Goal: Information Seeking & Learning: Learn about a topic

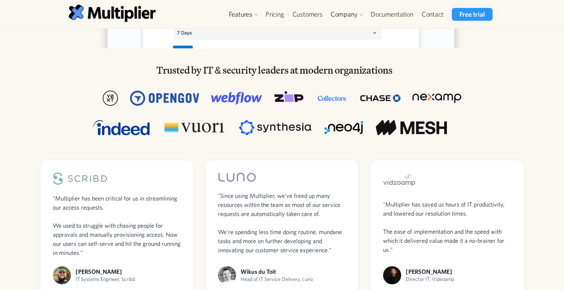
scroll to position [452, 0]
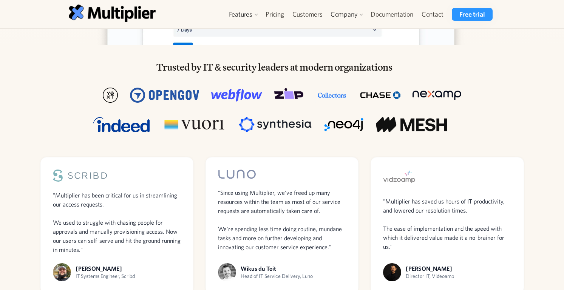
click at [209, 126] on img at bounding box center [194, 124] width 65 height 15
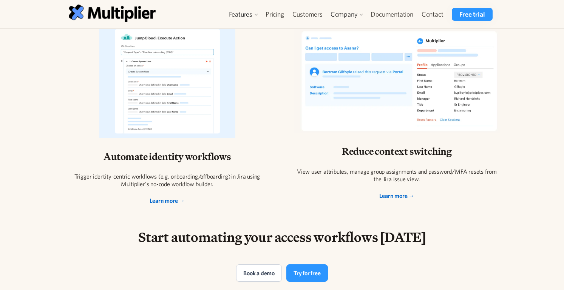
scroll to position [1325, 0]
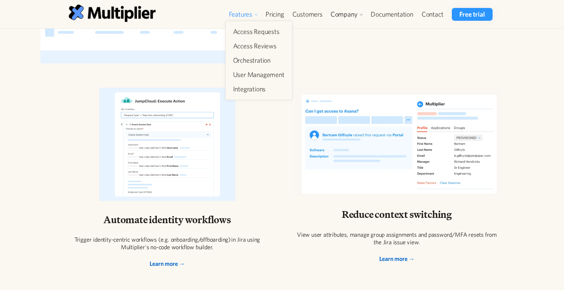
click at [252, 15] on div "Features" at bounding box center [240, 14] width 23 height 9
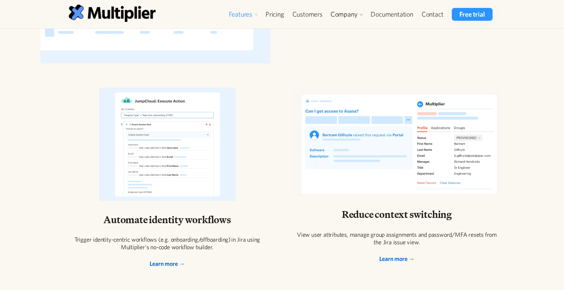
click at [250, 17] on div "Features" at bounding box center [240, 14] width 23 height 9
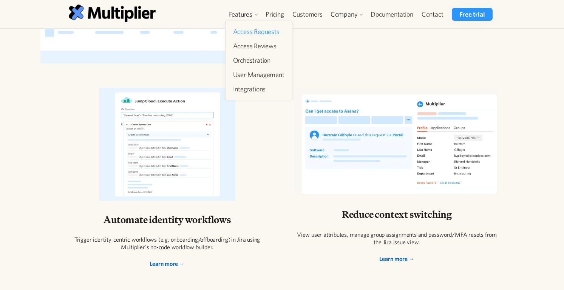
click at [251, 32] on link "Access Requests" at bounding box center [258, 32] width 57 height 14
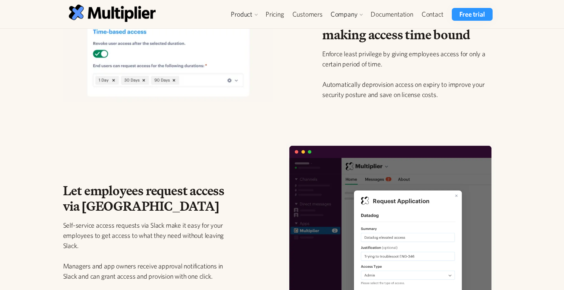
scroll to position [884, 0]
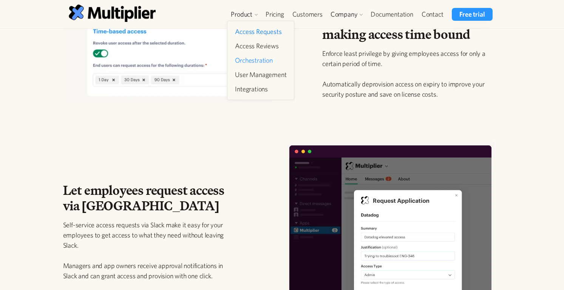
click at [244, 65] on link "Orchestration" at bounding box center [260, 61] width 57 height 14
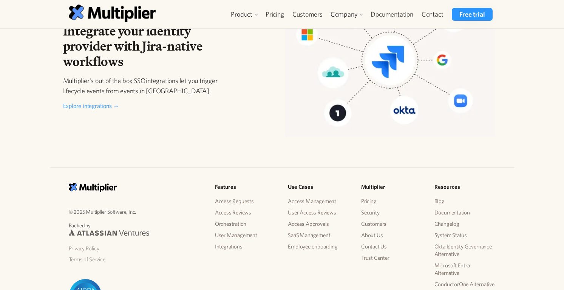
scroll to position [1225, 0]
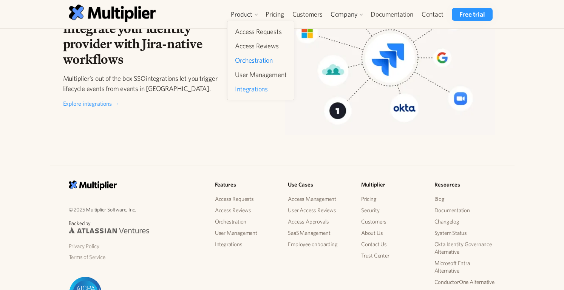
click at [243, 89] on link "Integrations" at bounding box center [260, 89] width 57 height 14
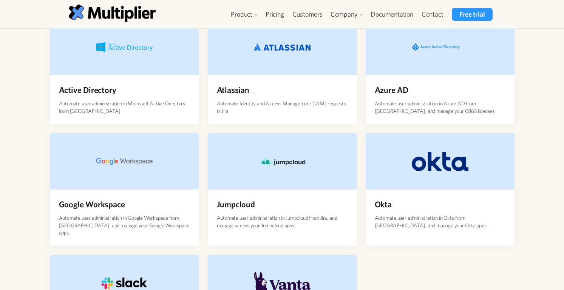
scroll to position [68, 0]
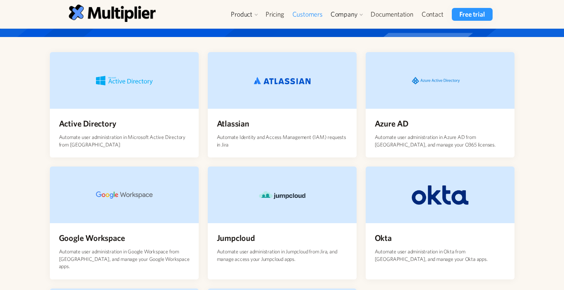
click at [316, 12] on link "Customers" at bounding box center [307, 14] width 39 height 13
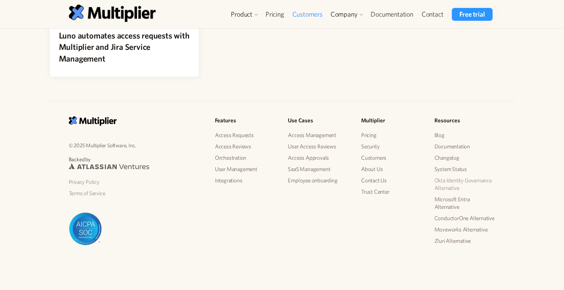
scroll to position [278, 0]
click at [441, 130] on link "Blog" at bounding box center [464, 135] width 61 height 11
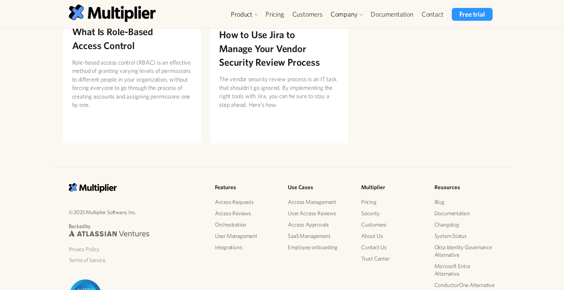
scroll to position [1191, 0]
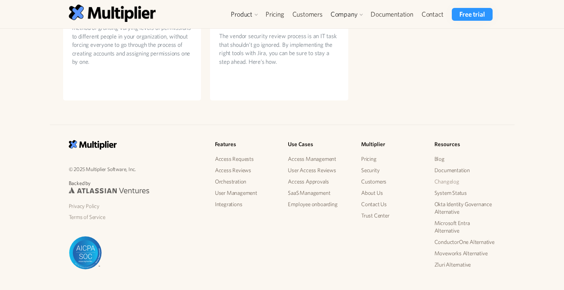
click at [444, 176] on link "Changelog" at bounding box center [464, 181] width 61 height 11
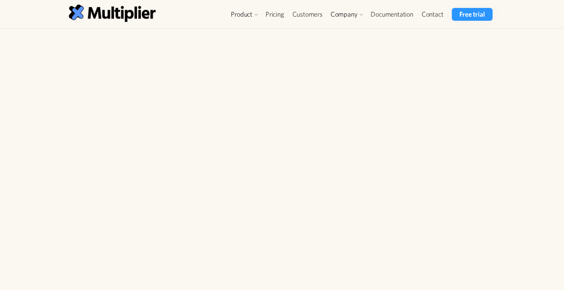
scroll to position [134, 0]
drag, startPoint x: 319, startPoint y: 194, endPoint x: 433, endPoint y: 218, distance: 117.0
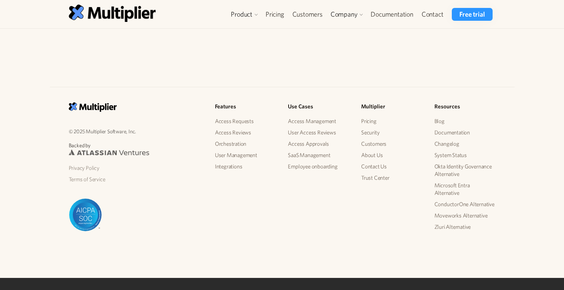
scroll to position [3073, 0]
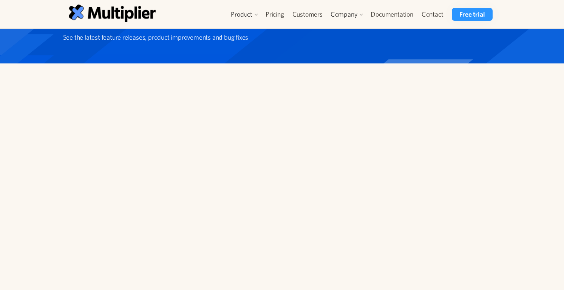
scroll to position [44, 0]
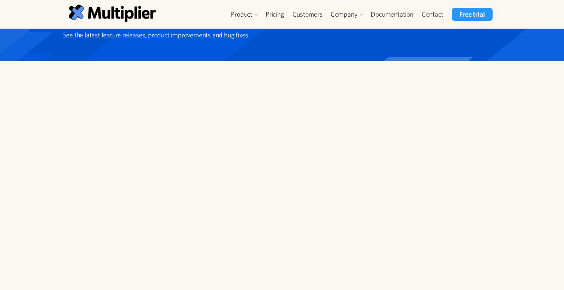
click at [63, 76] on released-page at bounding box center [63, 76] width 0 height 0
